Goal: Navigation & Orientation: Find specific page/section

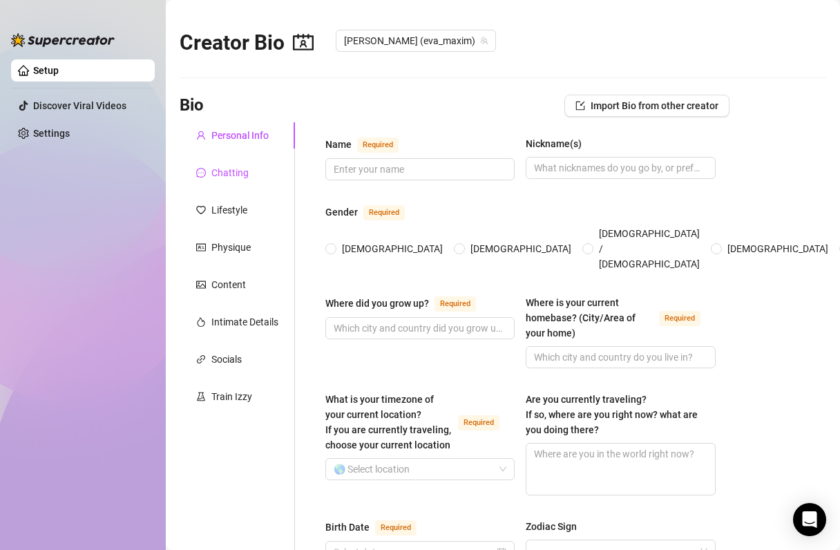
click at [220, 170] on div "Chatting" at bounding box center [229, 172] width 37 height 15
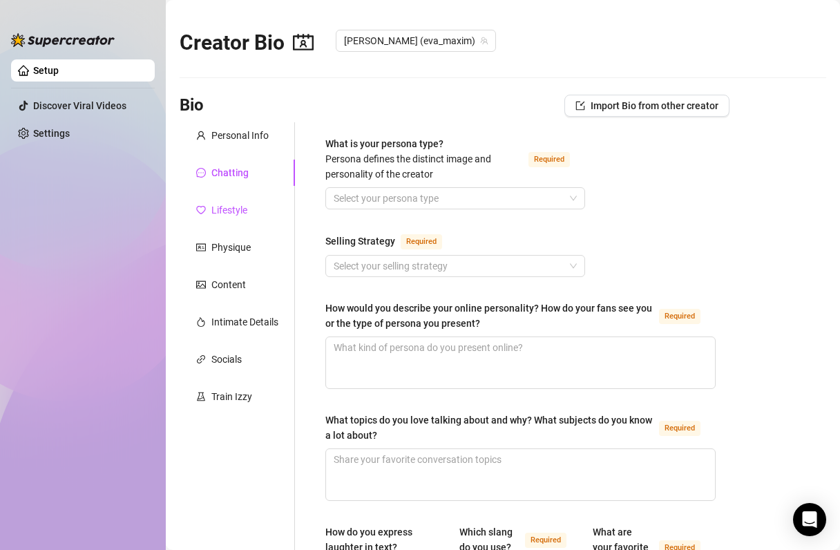
click at [227, 203] on div "Lifestyle" at bounding box center [229, 210] width 36 height 15
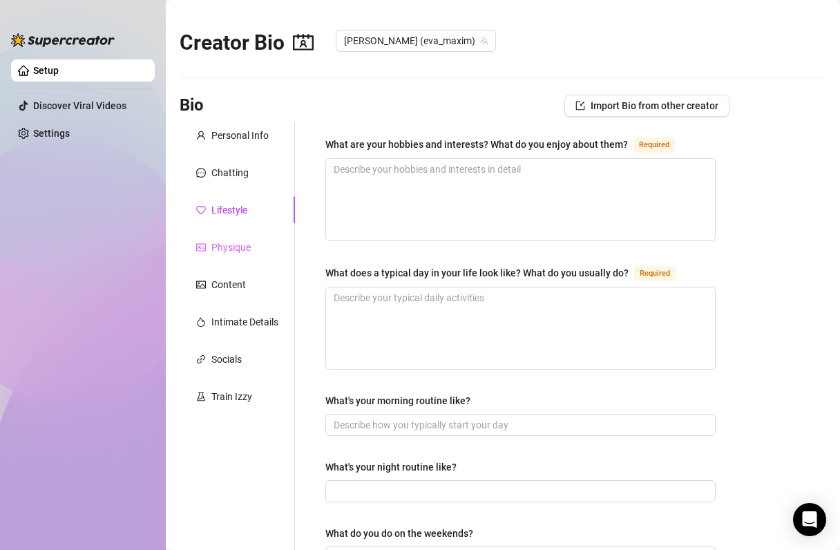
click at [232, 234] on div "Physique" at bounding box center [237, 247] width 115 height 26
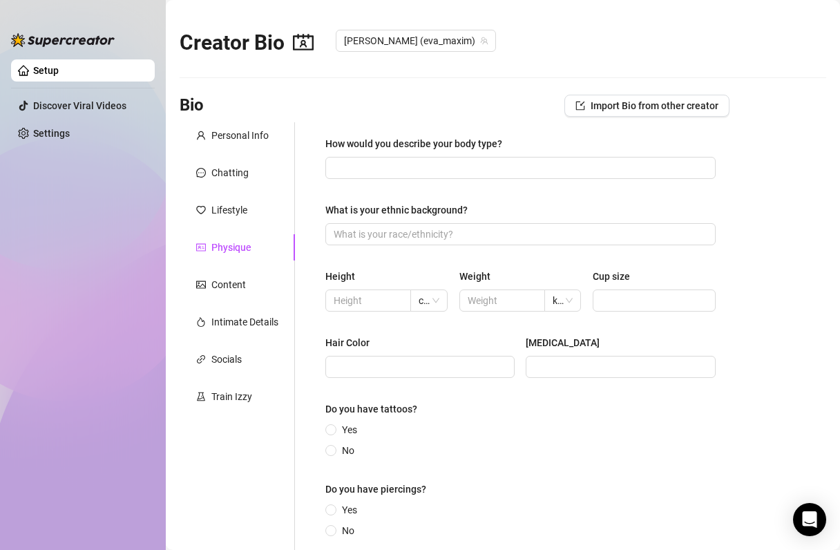
click at [66, 147] on ul "Setup Discover Viral Videos Settings" at bounding box center [83, 293] width 144 height 478
click at [71, 100] on link "Discover Viral Videos" at bounding box center [79, 105] width 93 height 11
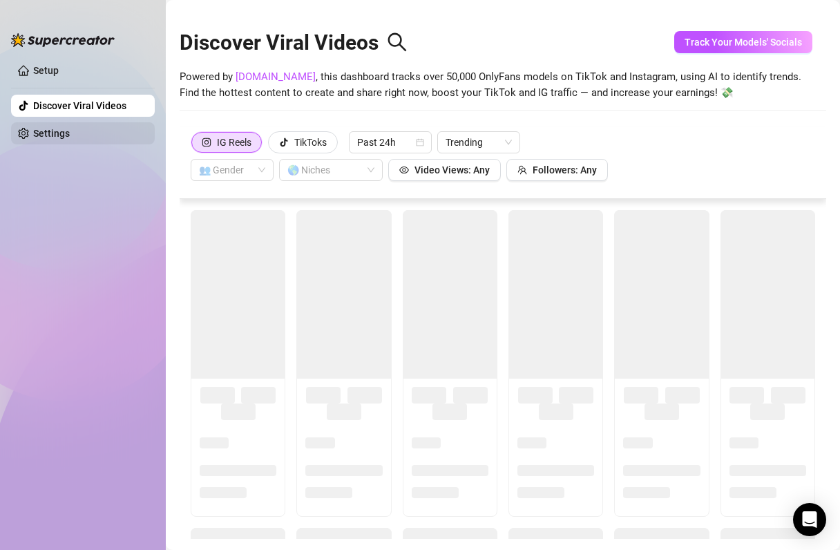
click at [58, 132] on link "Settings" at bounding box center [51, 133] width 37 height 11
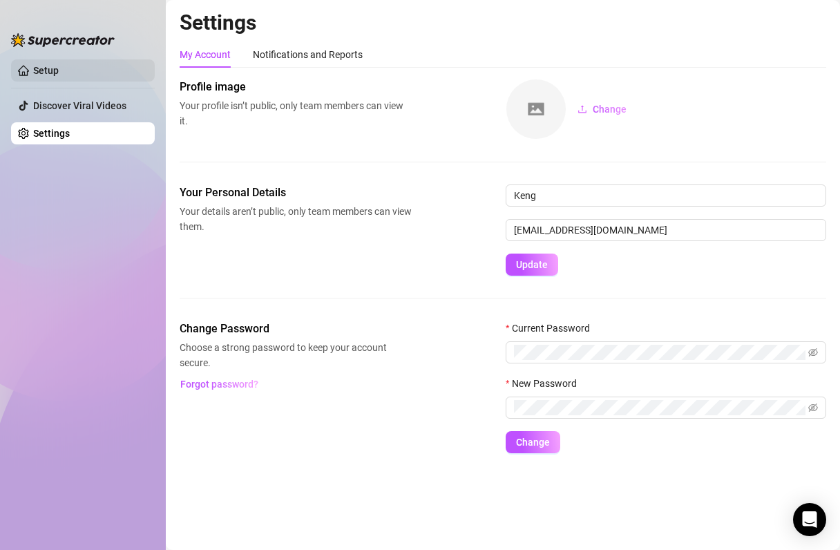
click at [57, 68] on link "Setup" at bounding box center [46, 70] width 26 height 11
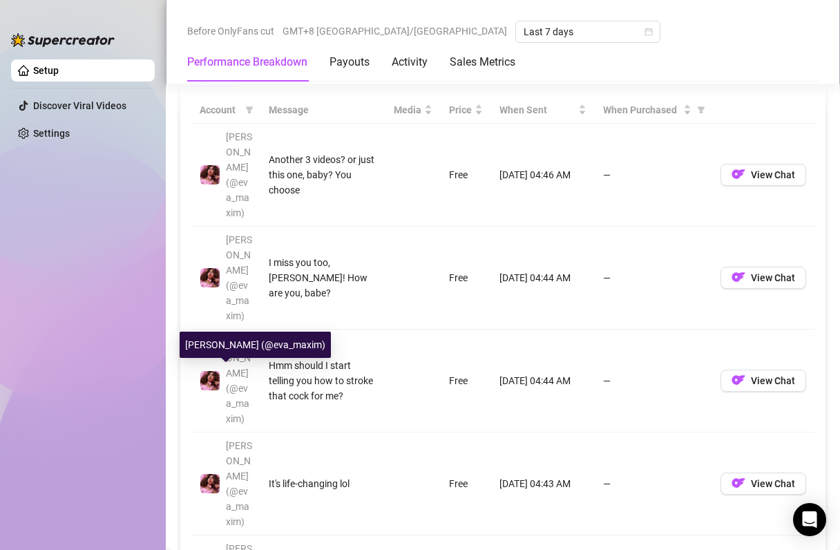
scroll to position [1313, 0]
